Goal: Task Accomplishment & Management: Complete application form

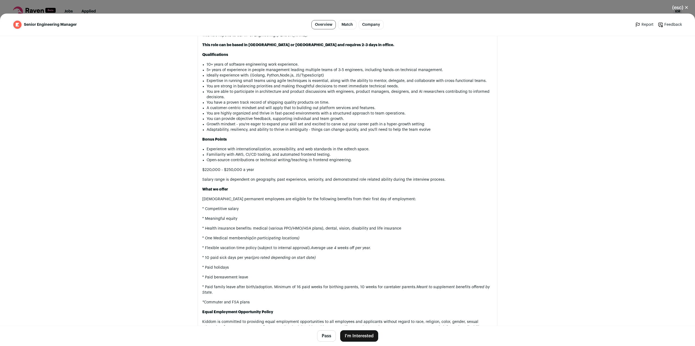
scroll to position [471, 0]
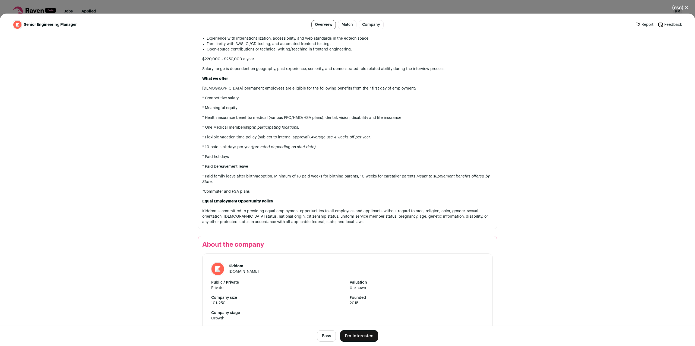
click at [361, 337] on button "I'm Interested" at bounding box center [359, 335] width 38 height 11
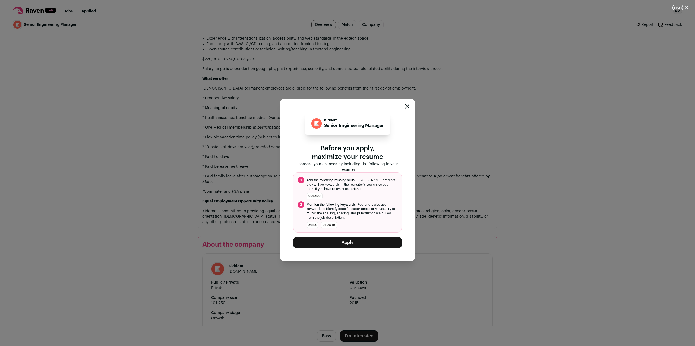
click at [344, 246] on button "Apply" at bounding box center [347, 242] width 109 height 11
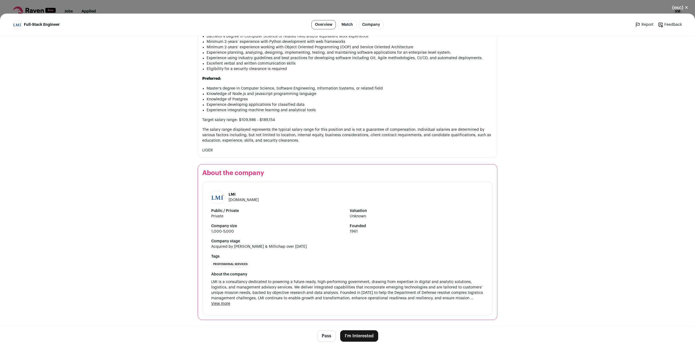
scroll to position [457, 0]
click at [359, 338] on button "I'm Interested" at bounding box center [359, 335] width 38 height 11
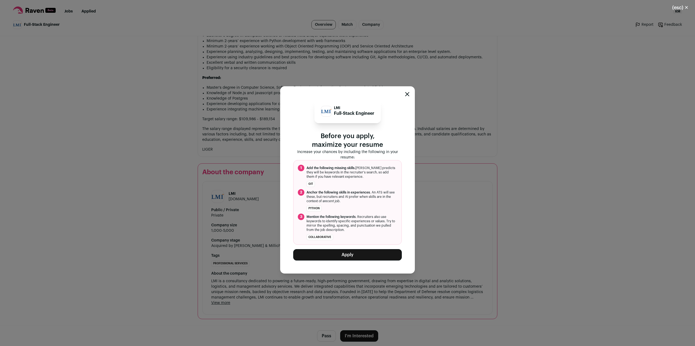
click at [353, 257] on button "Apply" at bounding box center [347, 254] width 109 height 11
